Goal: Transaction & Acquisition: Purchase product/service

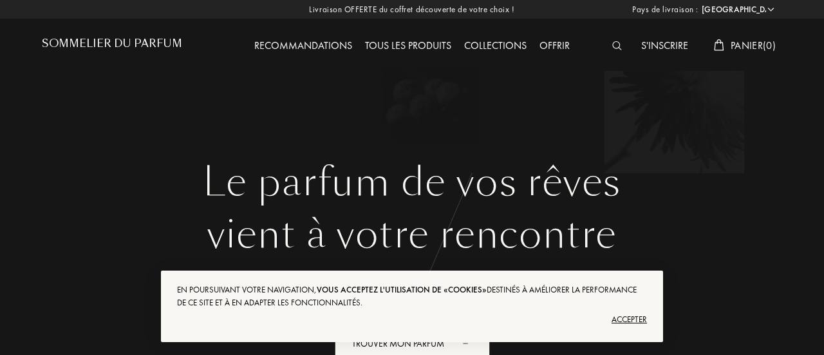
select select "FR"
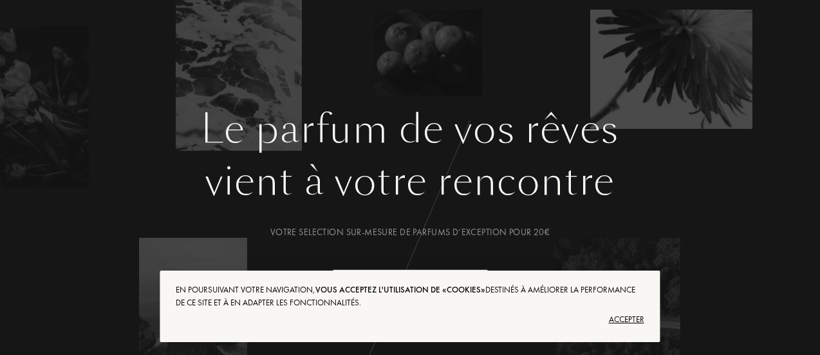
scroll to position [54, 0]
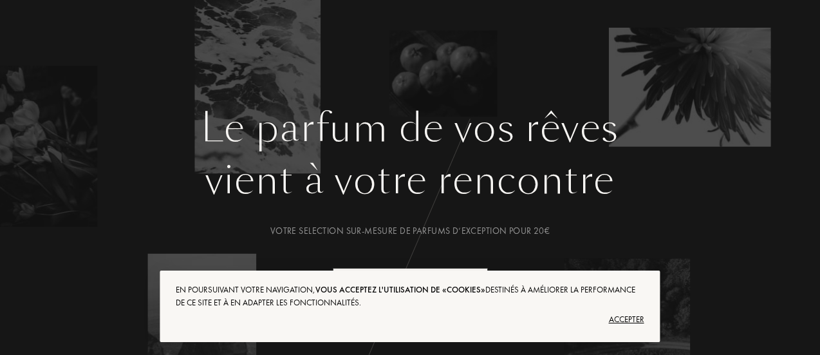
click at [628, 319] on div "Accepter" at bounding box center [410, 319] width 468 height 21
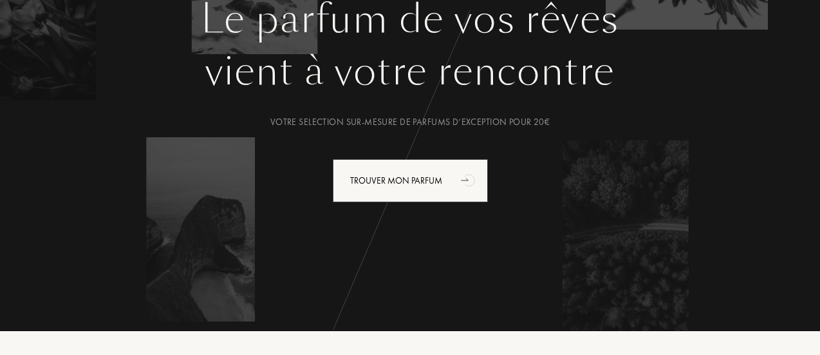
scroll to position [170, 0]
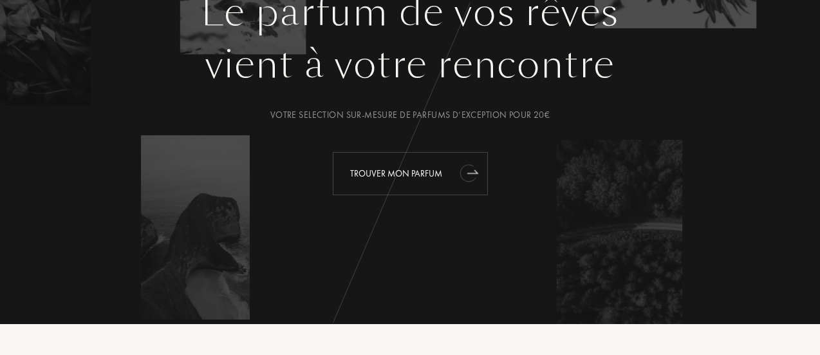
click at [452, 179] on div "Trouver mon parfum" at bounding box center [410, 173] width 155 height 43
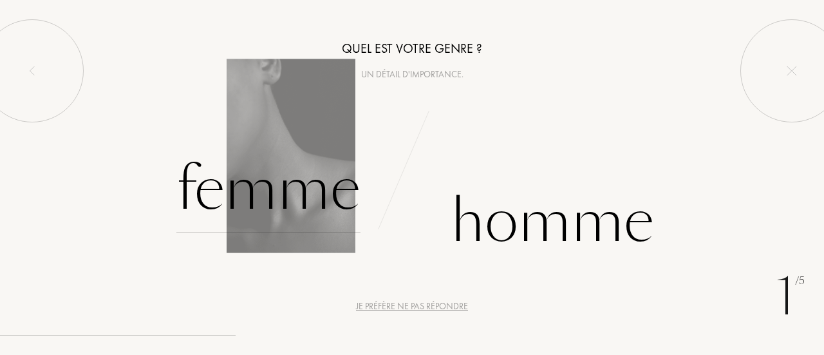
click at [288, 174] on div "Femme" at bounding box center [268, 189] width 184 height 87
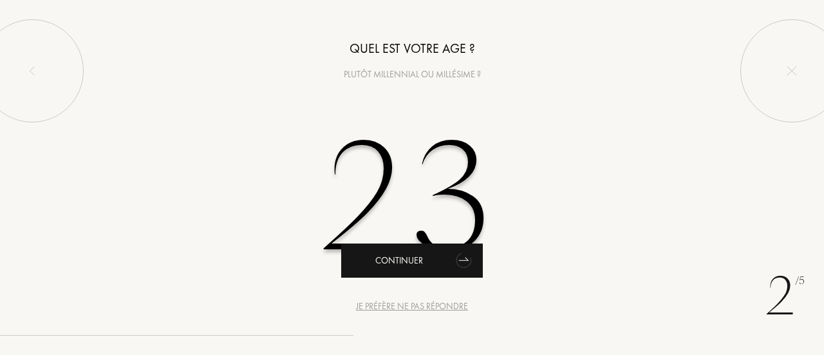
type input "23"
click at [464, 268] on icon "animation" at bounding box center [462, 260] width 17 height 19
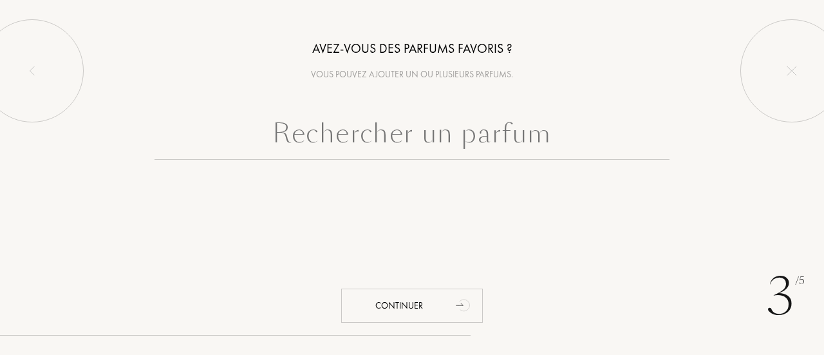
click at [406, 146] on input "text" at bounding box center [412, 136] width 515 height 46
click at [424, 137] on input "text" at bounding box center [412, 136] width 515 height 46
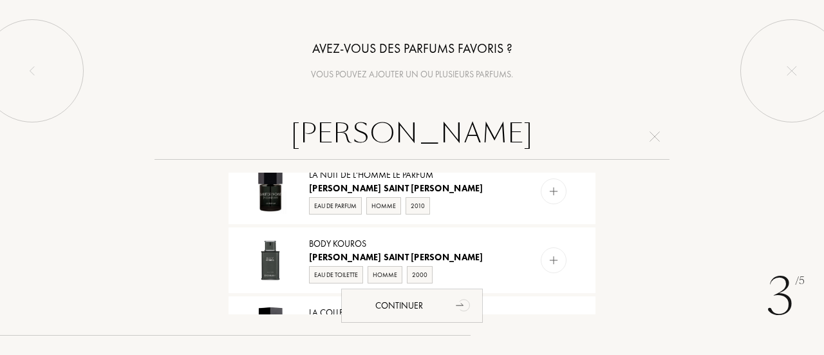
scroll to position [1254, 0]
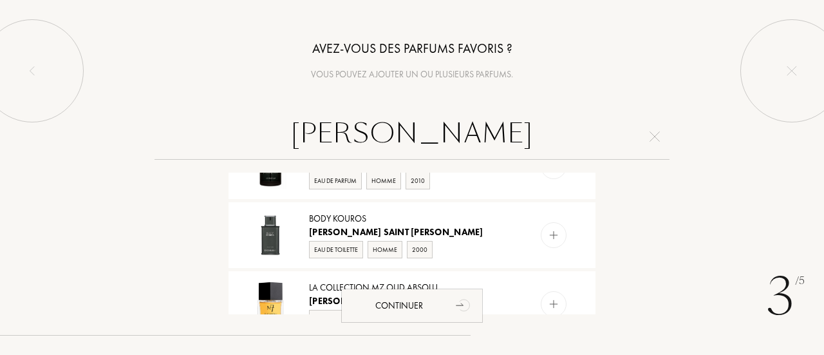
click at [576, 133] on input "[PERSON_NAME]" at bounding box center [412, 136] width 515 height 46
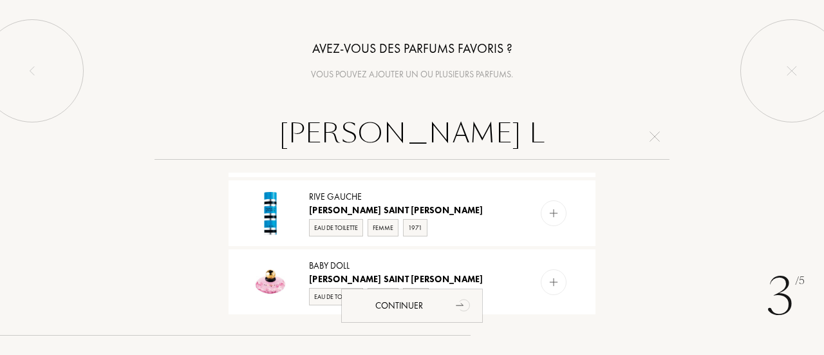
scroll to position [987, 0]
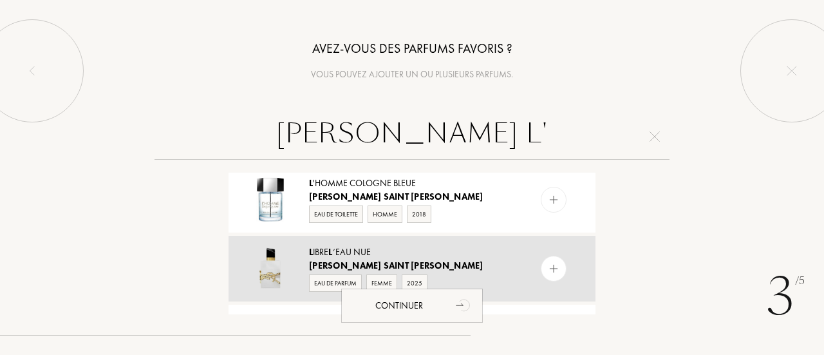
type input "[PERSON_NAME] L'"
click at [326, 247] on div "L ibre L ’Eau Nue" at bounding box center [411, 252] width 205 height 14
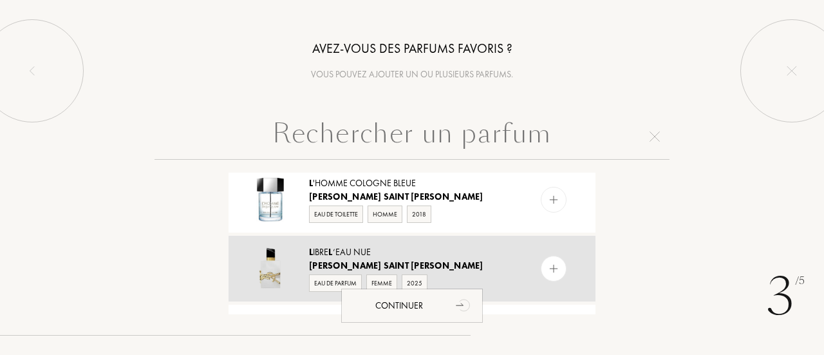
scroll to position [0, 0]
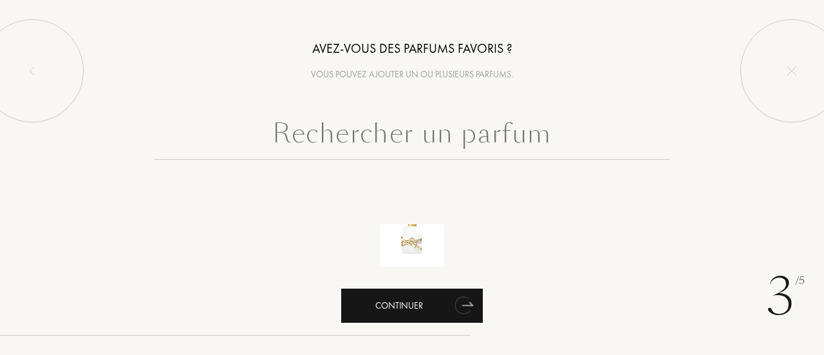
click at [466, 305] on icon "animation" at bounding box center [467, 304] width 10 height 3
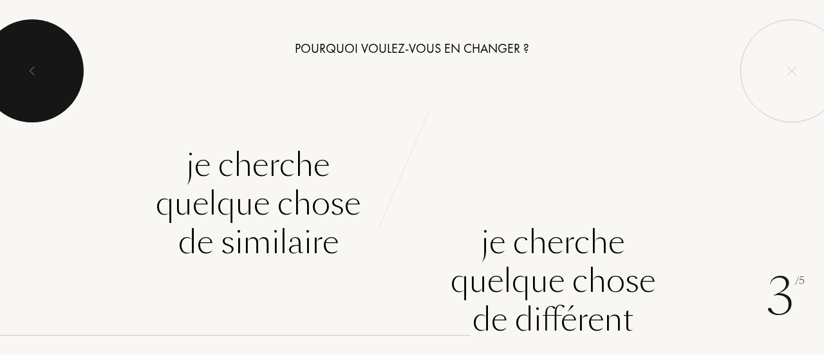
click at [55, 52] on div at bounding box center [32, 70] width 103 height 103
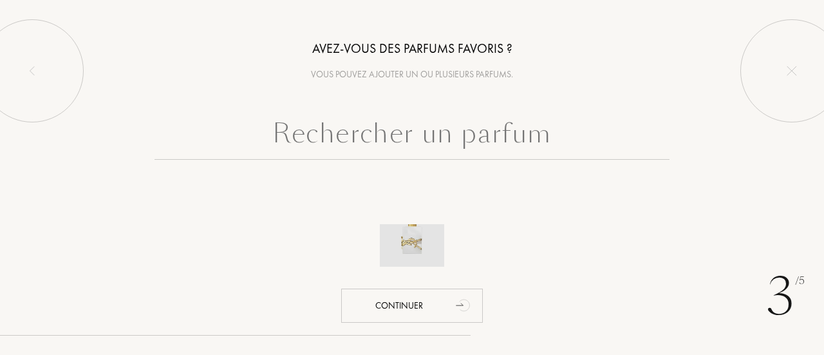
click at [410, 238] on img at bounding box center [412, 234] width 45 height 45
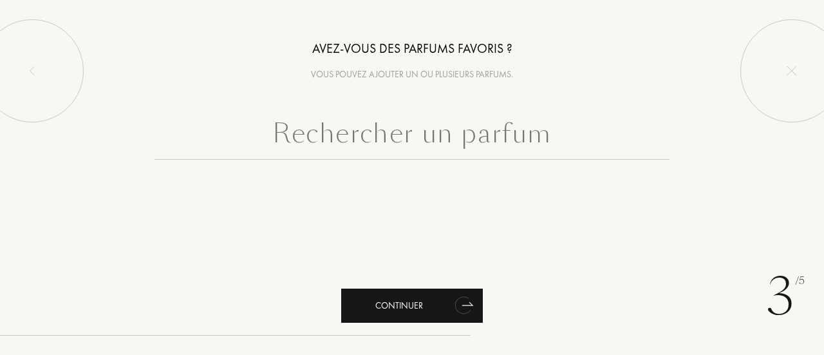
click at [451, 302] on div "Continuer" at bounding box center [412, 305] width 142 height 34
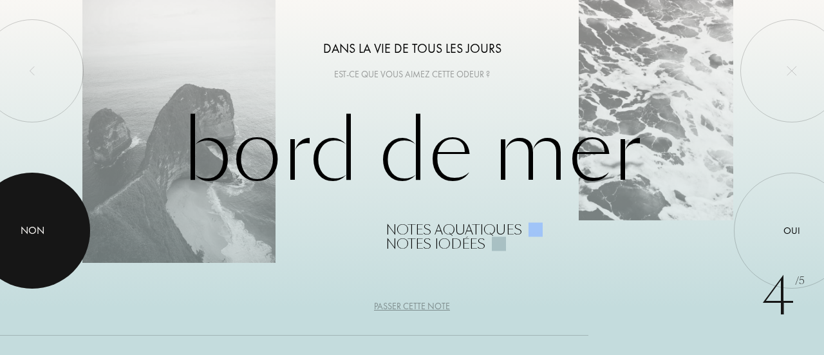
click at [73, 200] on div at bounding box center [32, 231] width 116 height 116
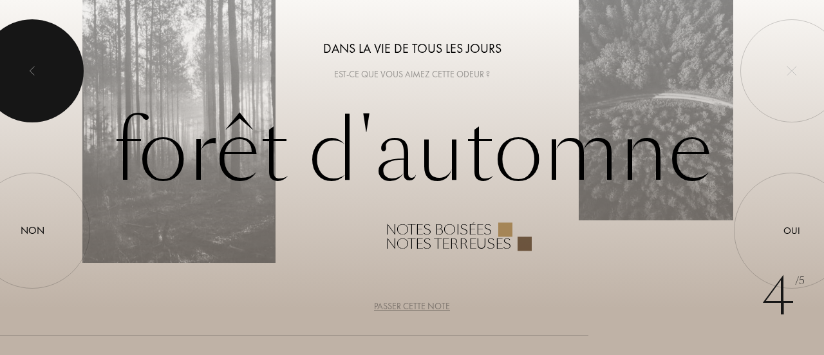
click at [57, 60] on div at bounding box center [32, 70] width 103 height 103
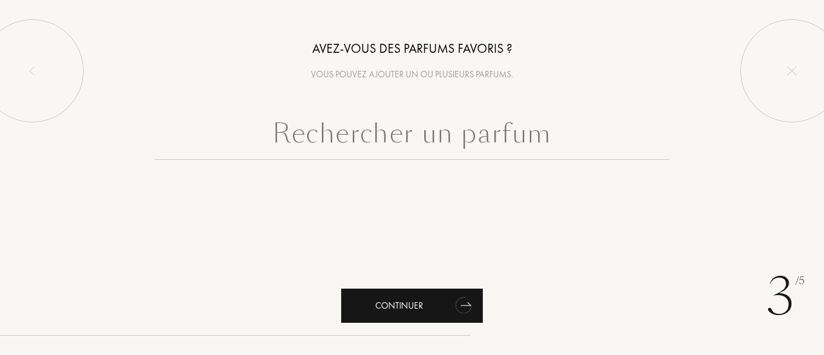
click at [447, 310] on div "Continuer" at bounding box center [412, 305] width 142 height 34
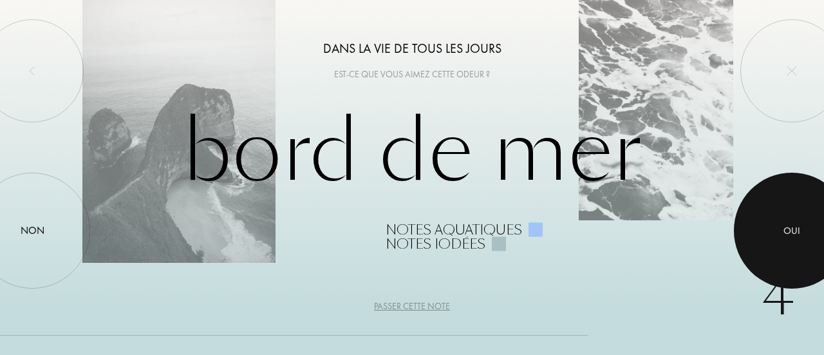
click at [765, 257] on div at bounding box center [792, 231] width 116 height 116
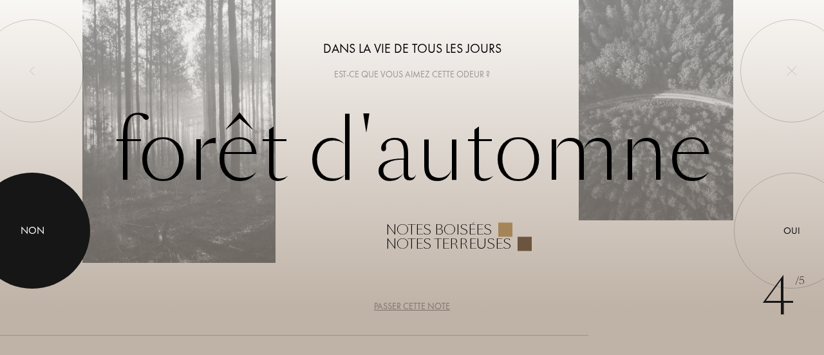
click at [71, 226] on div at bounding box center [32, 231] width 116 height 116
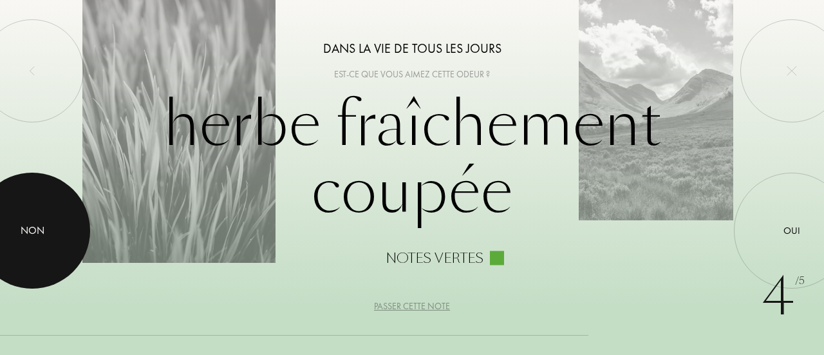
click at [36, 240] on div at bounding box center [32, 231] width 116 height 116
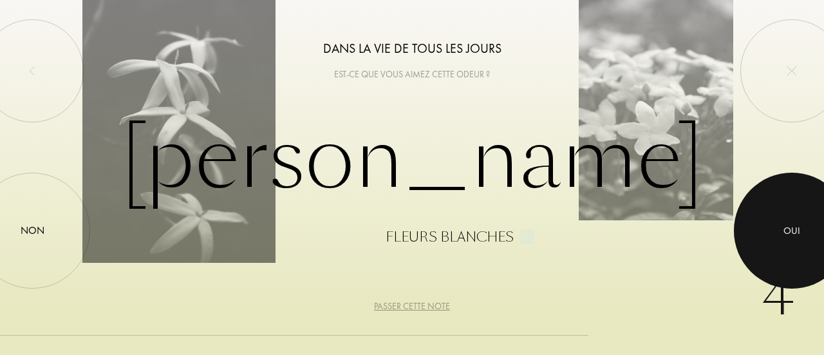
click at [788, 243] on div at bounding box center [792, 231] width 116 height 116
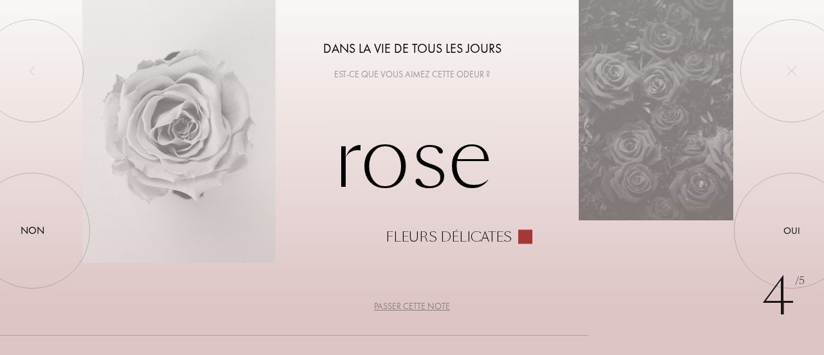
click at [423, 300] on div "Passer cette note" at bounding box center [412, 306] width 76 height 14
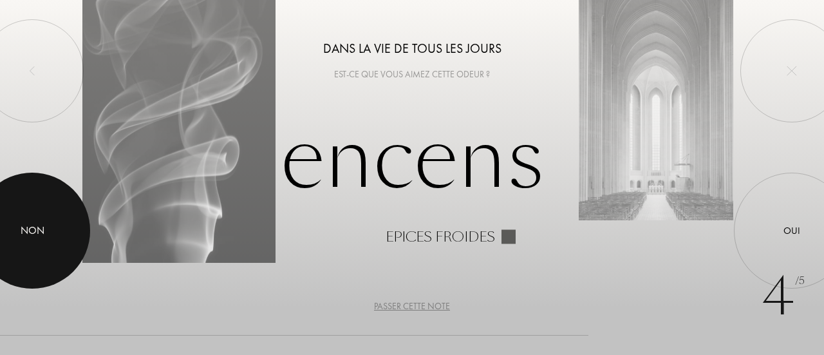
click at [44, 208] on div at bounding box center [32, 231] width 116 height 116
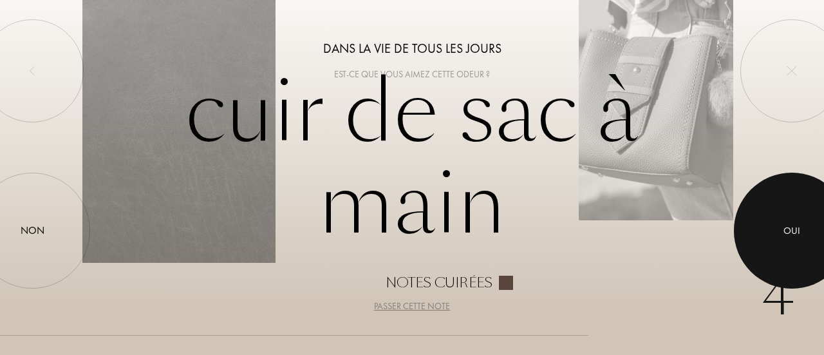
click at [764, 240] on div at bounding box center [792, 231] width 116 height 116
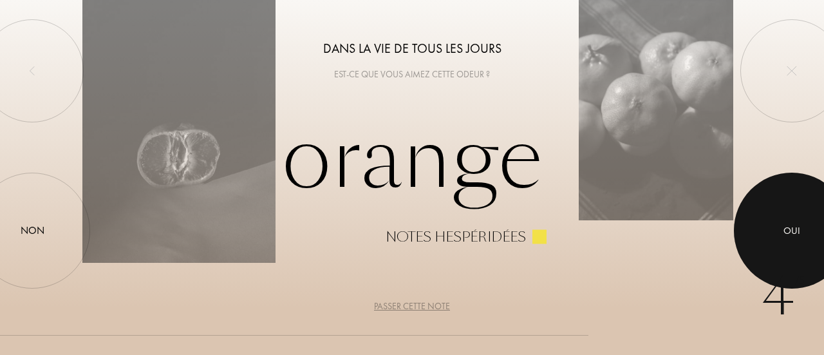
click at [795, 221] on div at bounding box center [792, 231] width 116 height 116
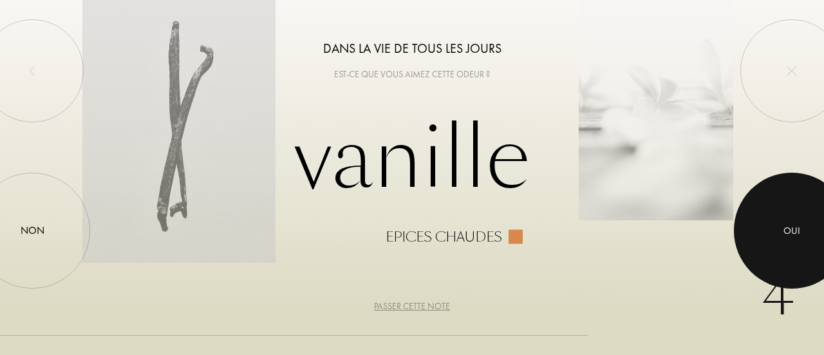
click at [787, 237] on div "Oui" at bounding box center [792, 230] width 17 height 15
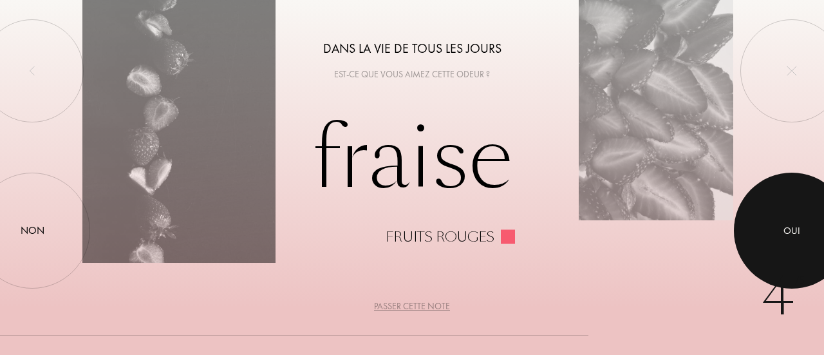
click at [794, 222] on div at bounding box center [792, 231] width 116 height 116
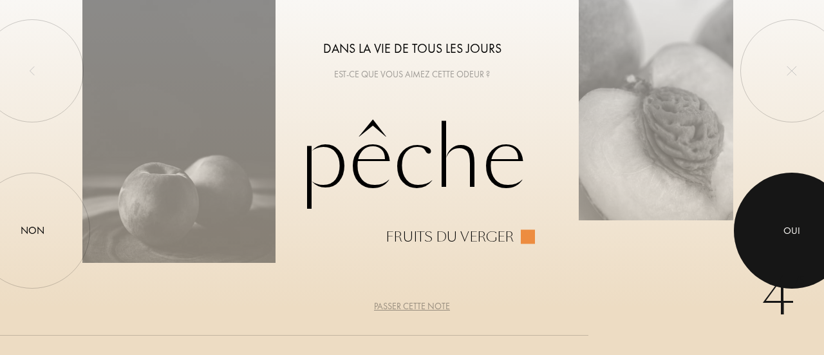
click at [794, 245] on div at bounding box center [792, 231] width 116 height 116
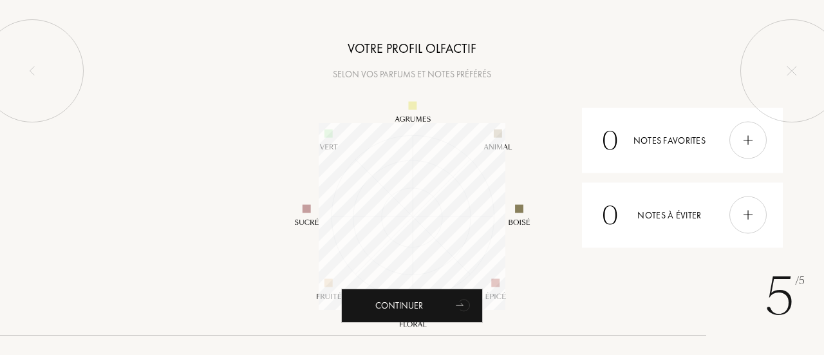
scroll to position [187, 187]
click at [743, 144] on img at bounding box center [748, 140] width 14 height 14
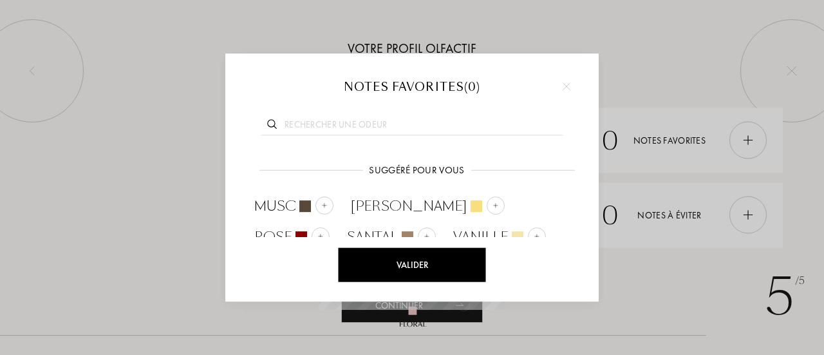
scroll to position [41, 0]
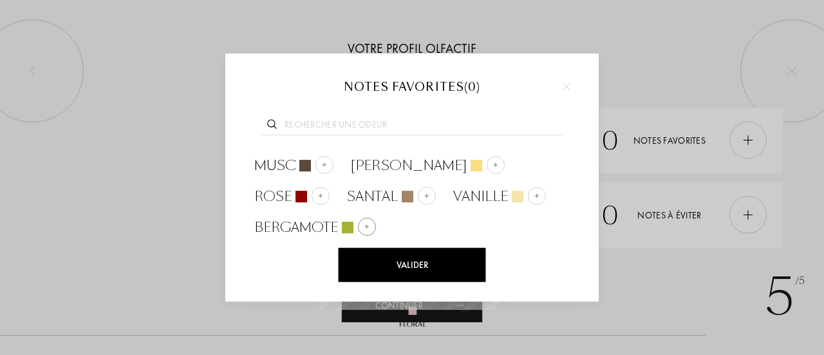
click at [365, 225] on img at bounding box center [367, 226] width 6 height 6
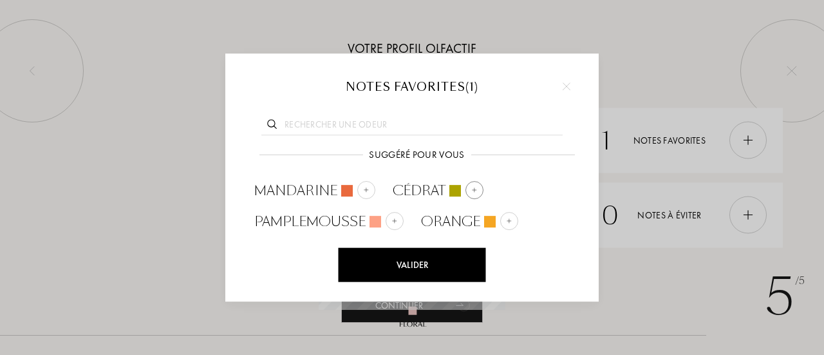
scroll to position [47, 0]
click at [363, 190] on img at bounding box center [366, 188] width 6 height 6
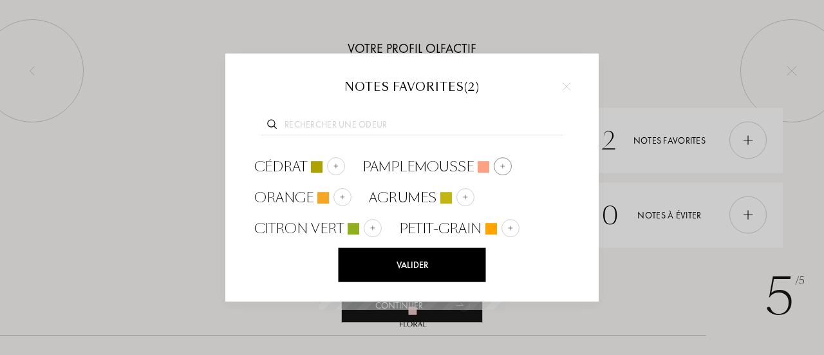
scroll to position [71, 0]
click at [644, 304] on div at bounding box center [412, 177] width 824 height 355
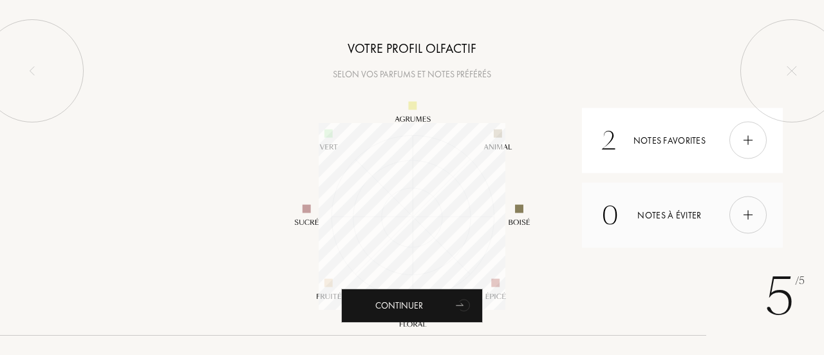
click at [755, 213] on img at bounding box center [748, 215] width 14 height 14
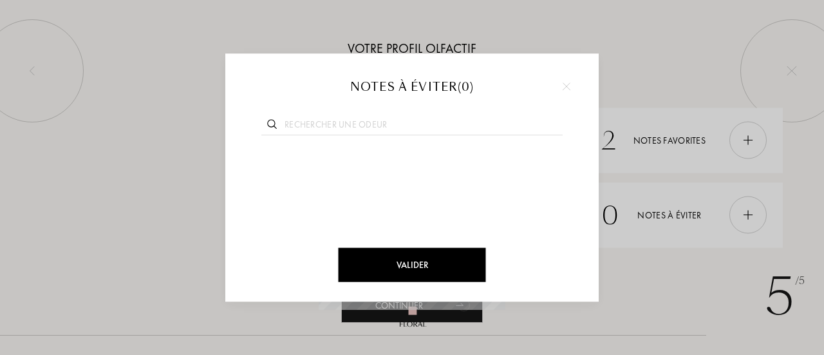
click at [564, 81] on div at bounding box center [566, 86] width 19 height 19
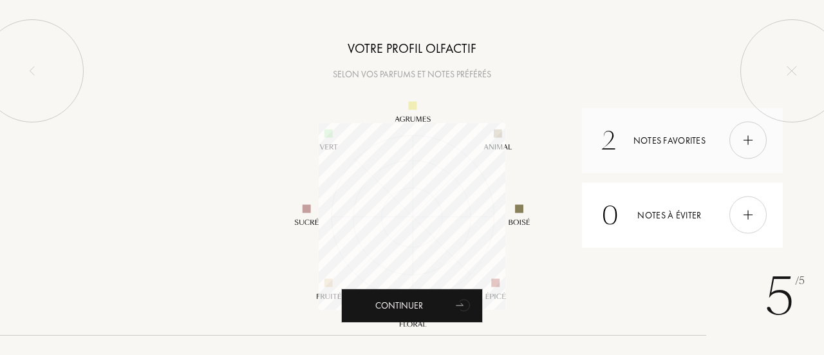
click at [748, 147] on img at bounding box center [748, 140] width 14 height 14
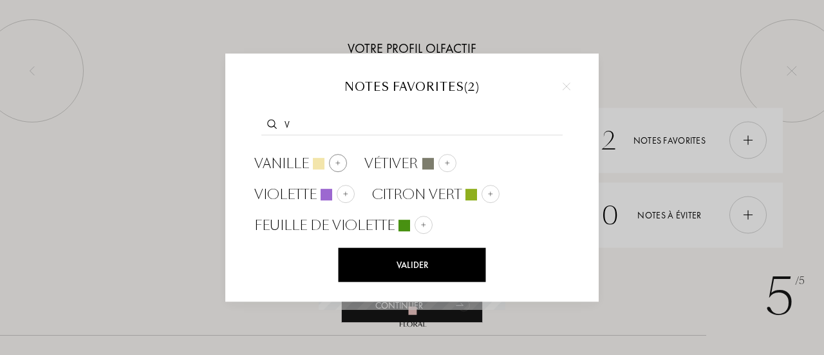
type input "v"
click at [341, 163] on div at bounding box center [338, 163] width 18 height 18
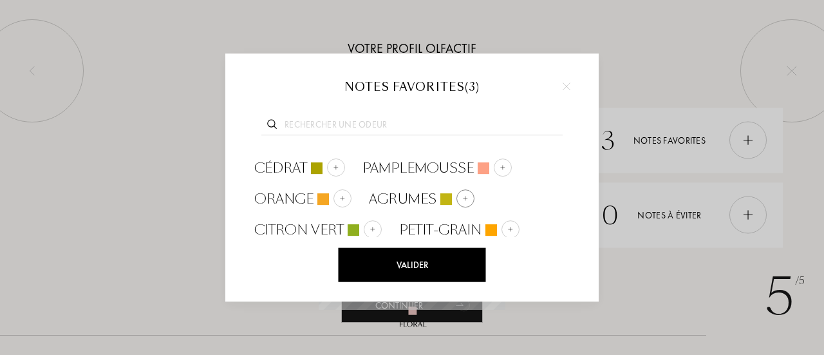
scroll to position [102, 0]
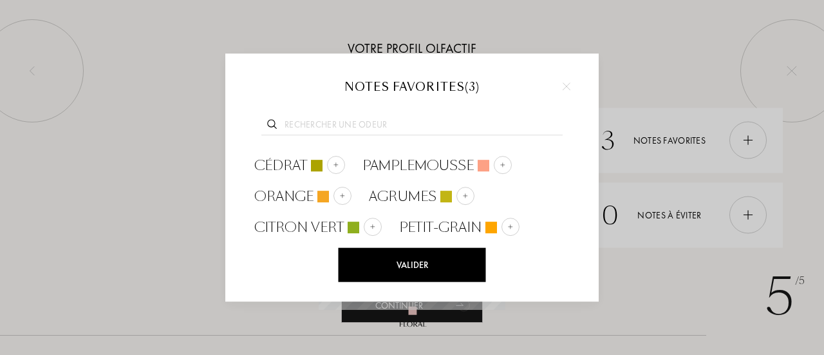
click at [432, 267] on div "Valider" at bounding box center [412, 265] width 147 height 34
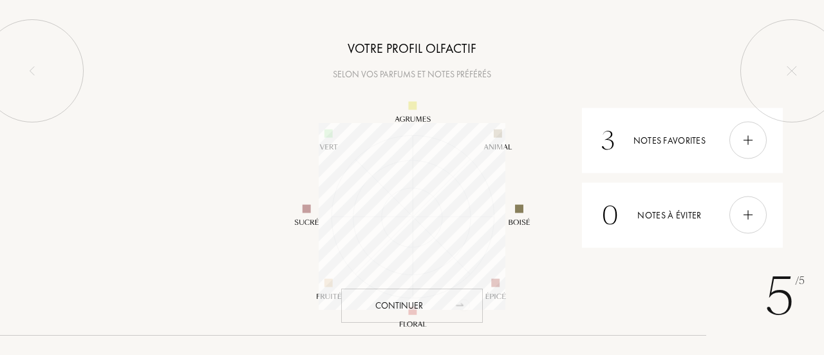
click at [458, 306] on icon "animation" at bounding box center [464, 305] width 26 height 26
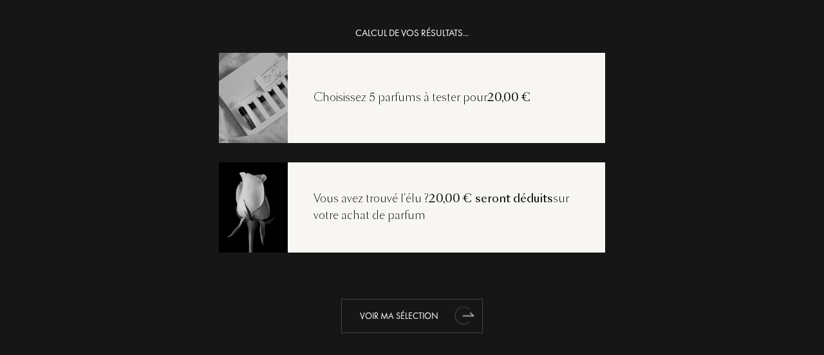
click at [458, 323] on icon "animation" at bounding box center [463, 315] width 16 height 18
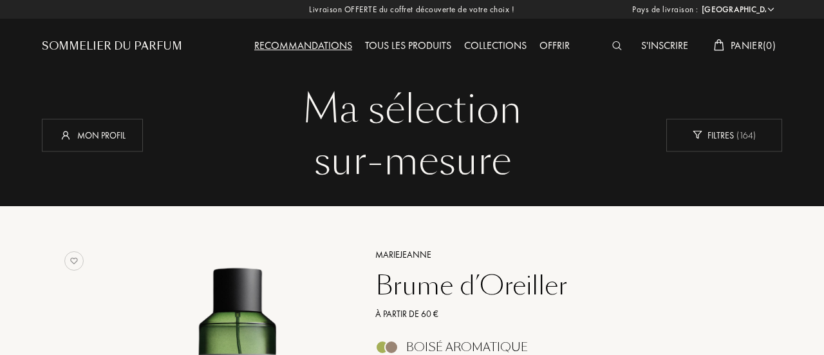
select select "FR"
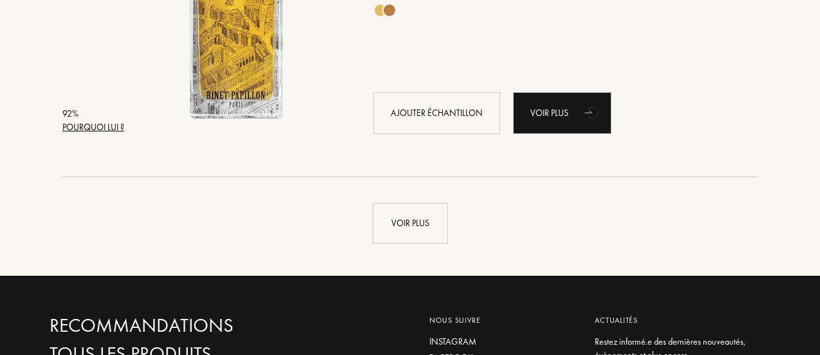
scroll to position [3087, 0]
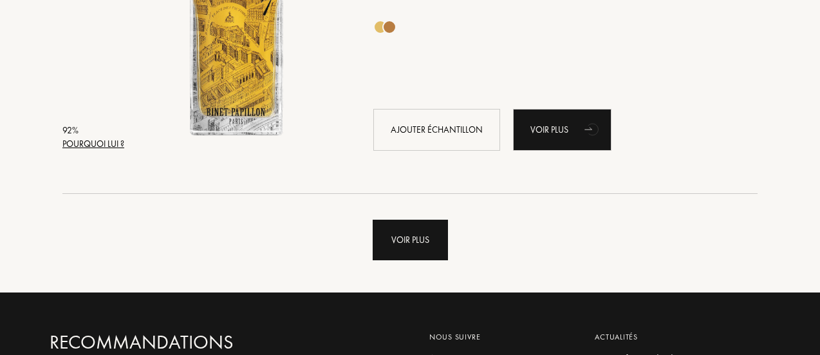
click at [413, 231] on div "Voir plus" at bounding box center [410, 240] width 75 height 41
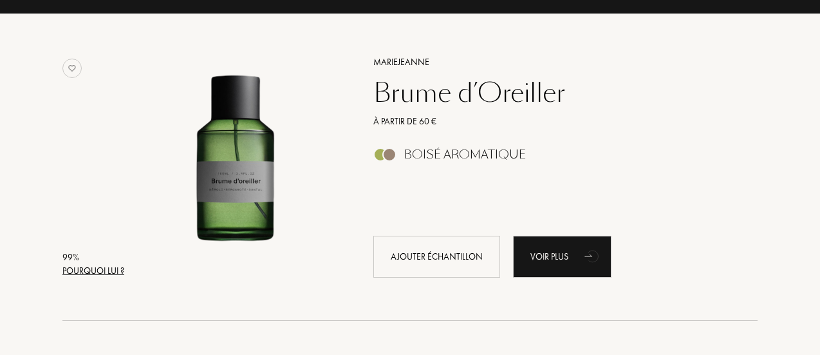
scroll to position [0, 0]
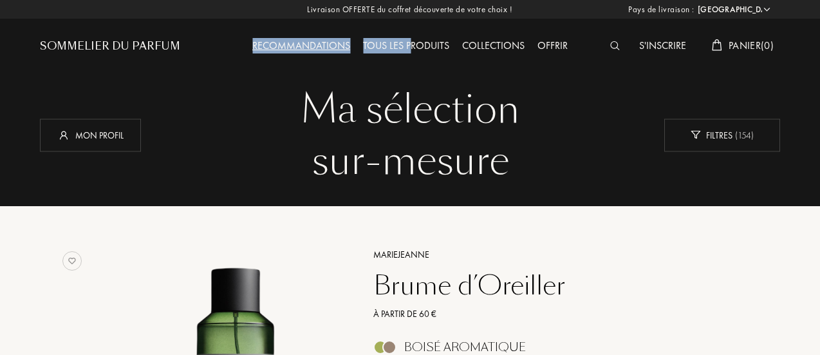
drag, startPoint x: 411, startPoint y: 35, endPoint x: 411, endPoint y: 43, distance: 7.7
click at [411, 43] on div "Recommandations Tous les produits Collections Offrir" at bounding box center [410, 35] width 370 height 71
click at [411, 43] on div "Tous les produits" at bounding box center [406, 46] width 99 height 17
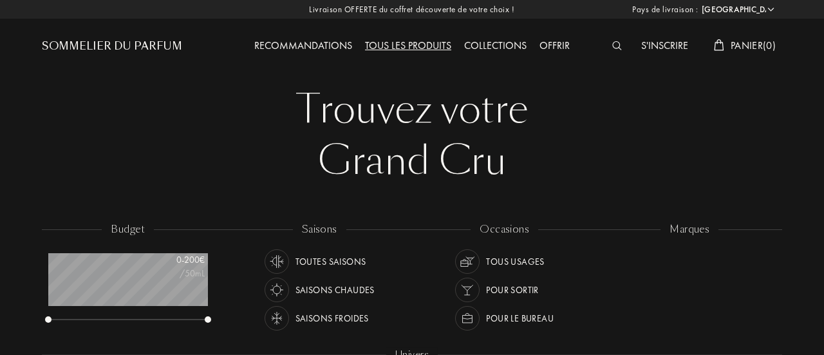
select select "FR"
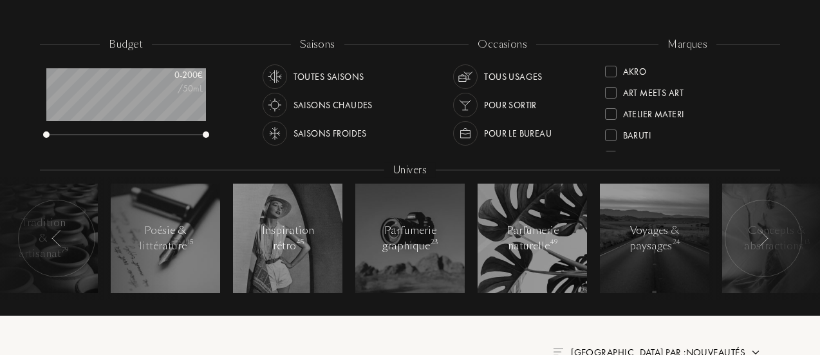
scroll to position [185, 0]
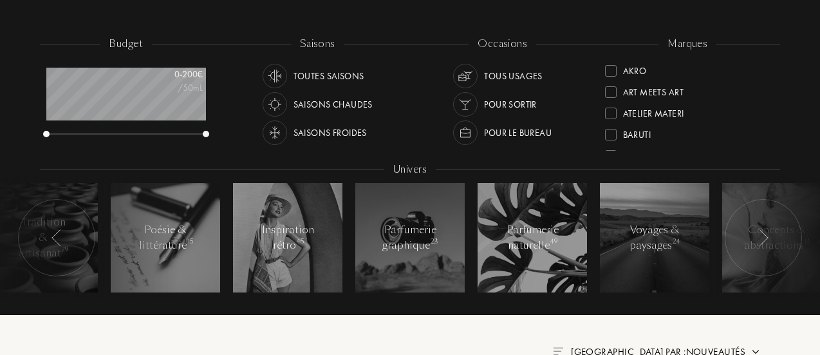
click at [330, 135] on div "Saisons froides" at bounding box center [330, 132] width 73 height 24
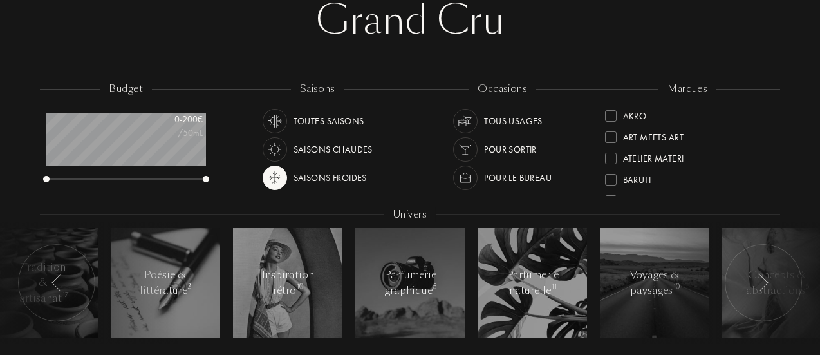
scroll to position [146, 0]
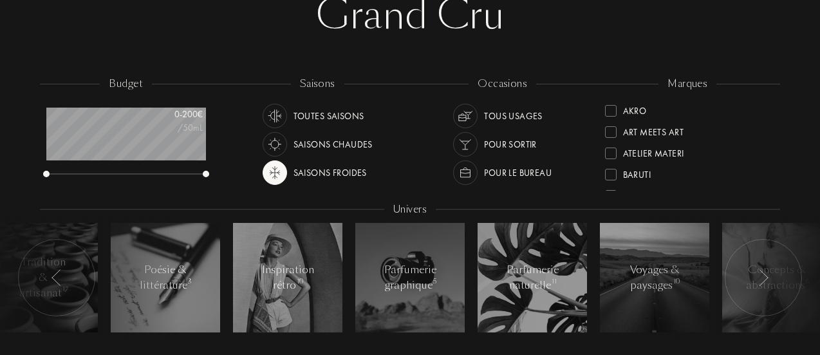
click at [464, 109] on img at bounding box center [466, 116] width 18 height 18
